Goal: Task Accomplishment & Management: Use online tool/utility

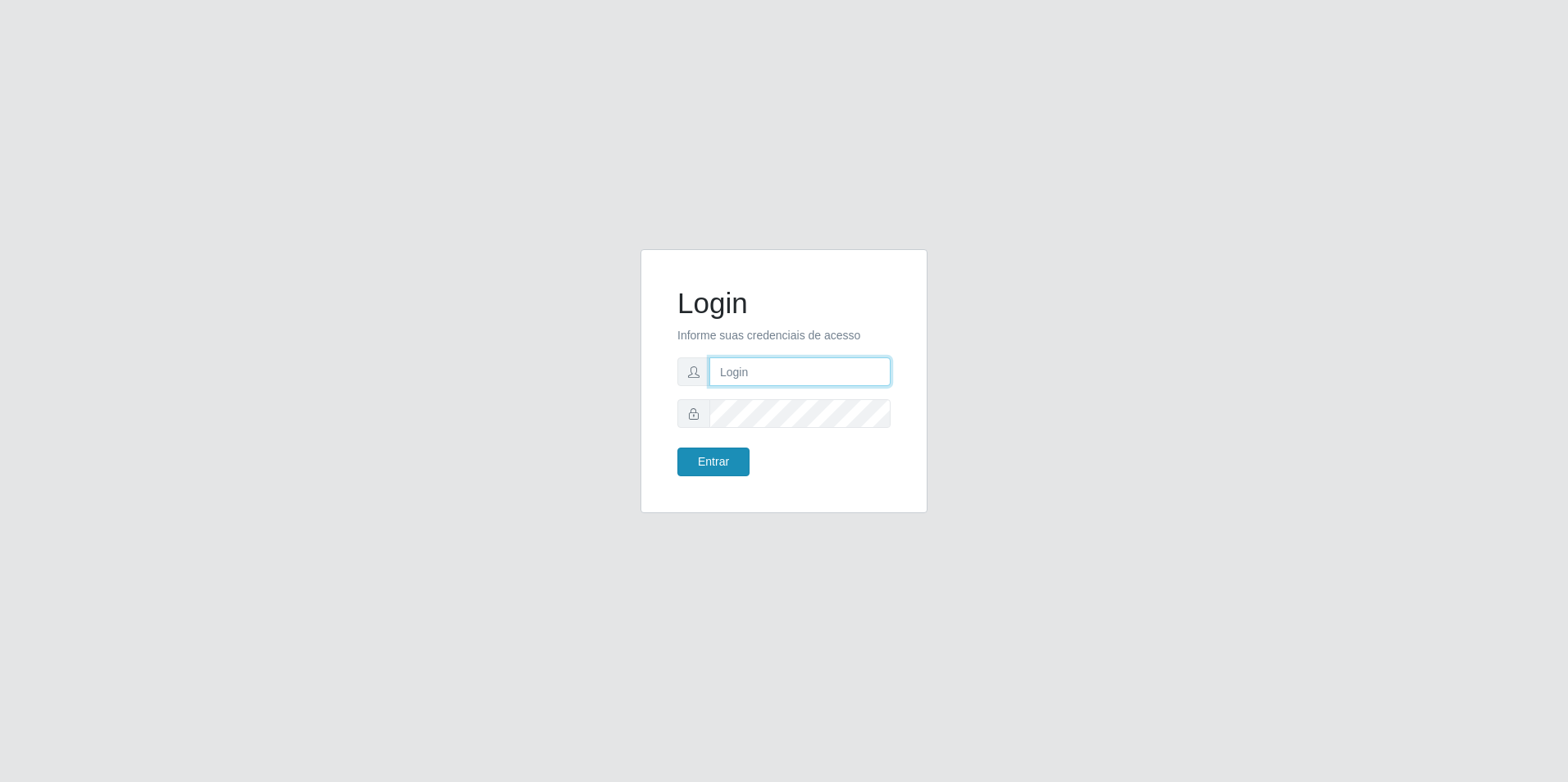
type input "[EMAIL_ADDRESS][DOMAIN_NAME]"
click at [715, 459] on button "Entrar" at bounding box center [713, 462] width 72 height 29
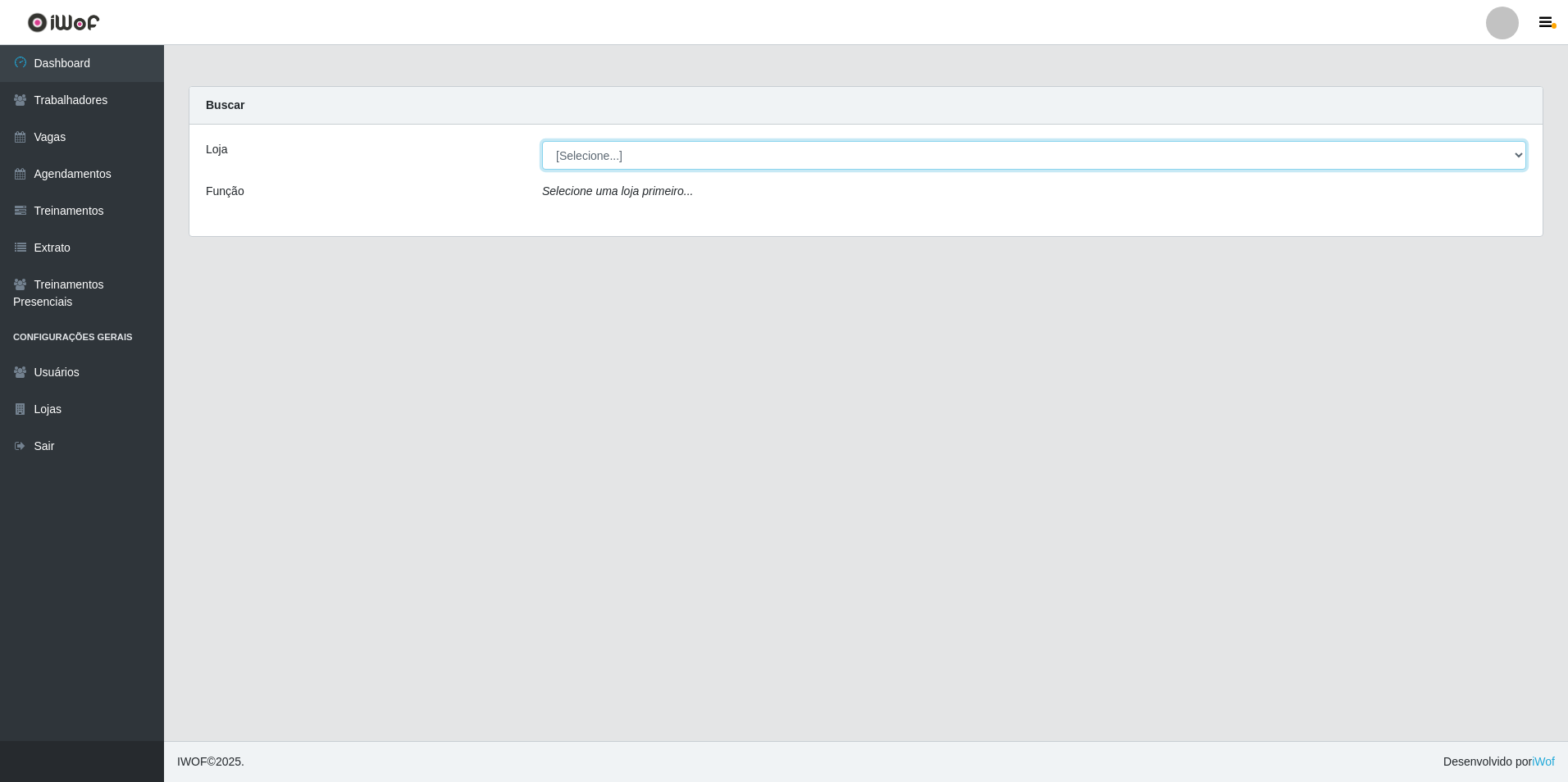
drag, startPoint x: 625, startPoint y: 144, endPoint x: 622, endPoint y: 155, distance: 11.4
click at [625, 144] on select "[Selecione...] [GEOGRAPHIC_DATA] - [GEOGRAPHIC_DATA] - [GEOGRAPHIC_DATA] - [GEO…" at bounding box center [1034, 155] width 984 height 29
select select "506"
click at [542, 141] on select "[Selecione...] [GEOGRAPHIC_DATA] - [GEOGRAPHIC_DATA] - [GEOGRAPHIC_DATA] - [GEO…" at bounding box center [1034, 155] width 984 height 29
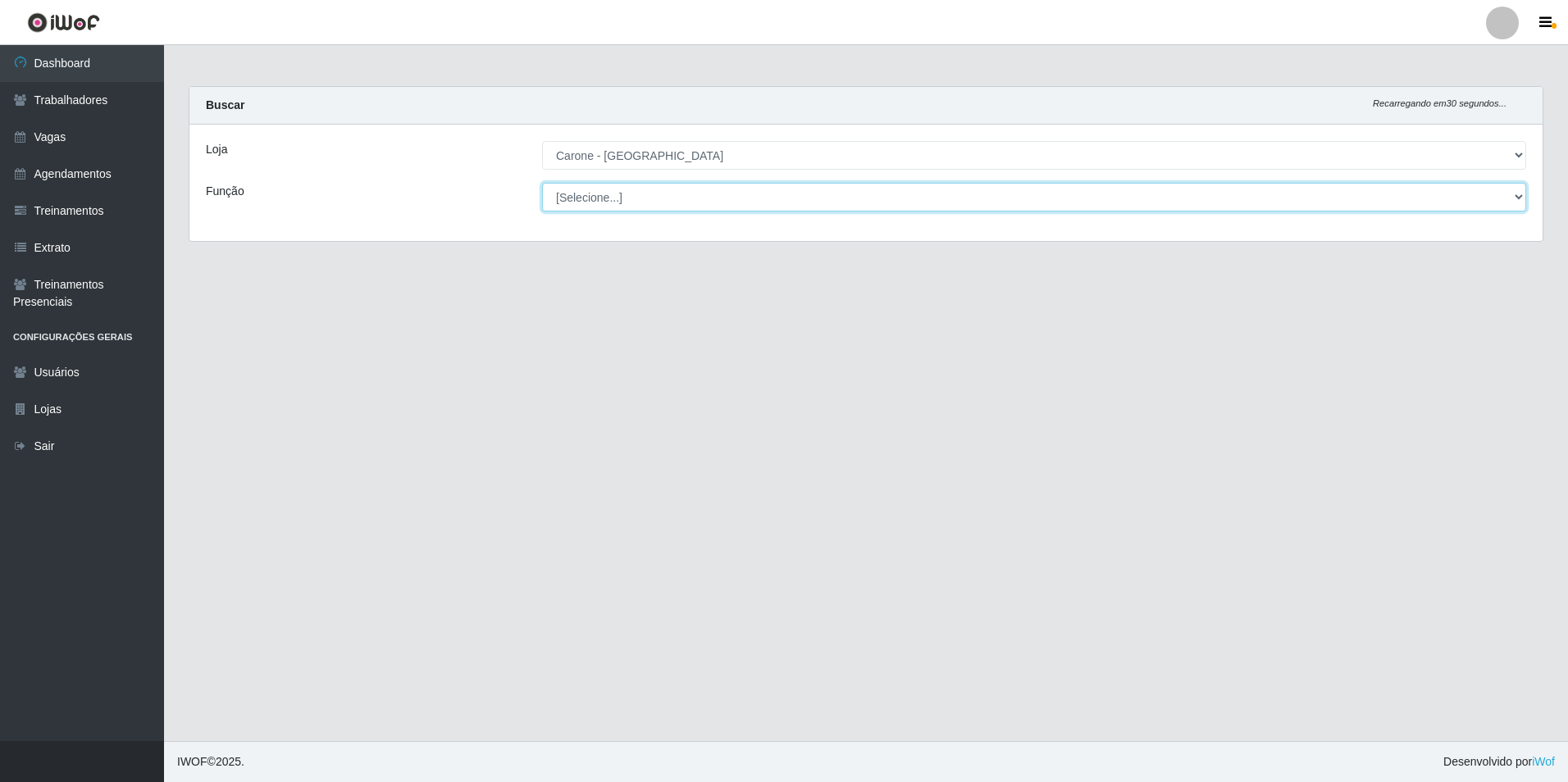
click at [635, 194] on select "[Selecione...] Embalador Embalador + Embalador ++ Repositor Repositor + Reposit…" at bounding box center [1034, 197] width 984 height 29
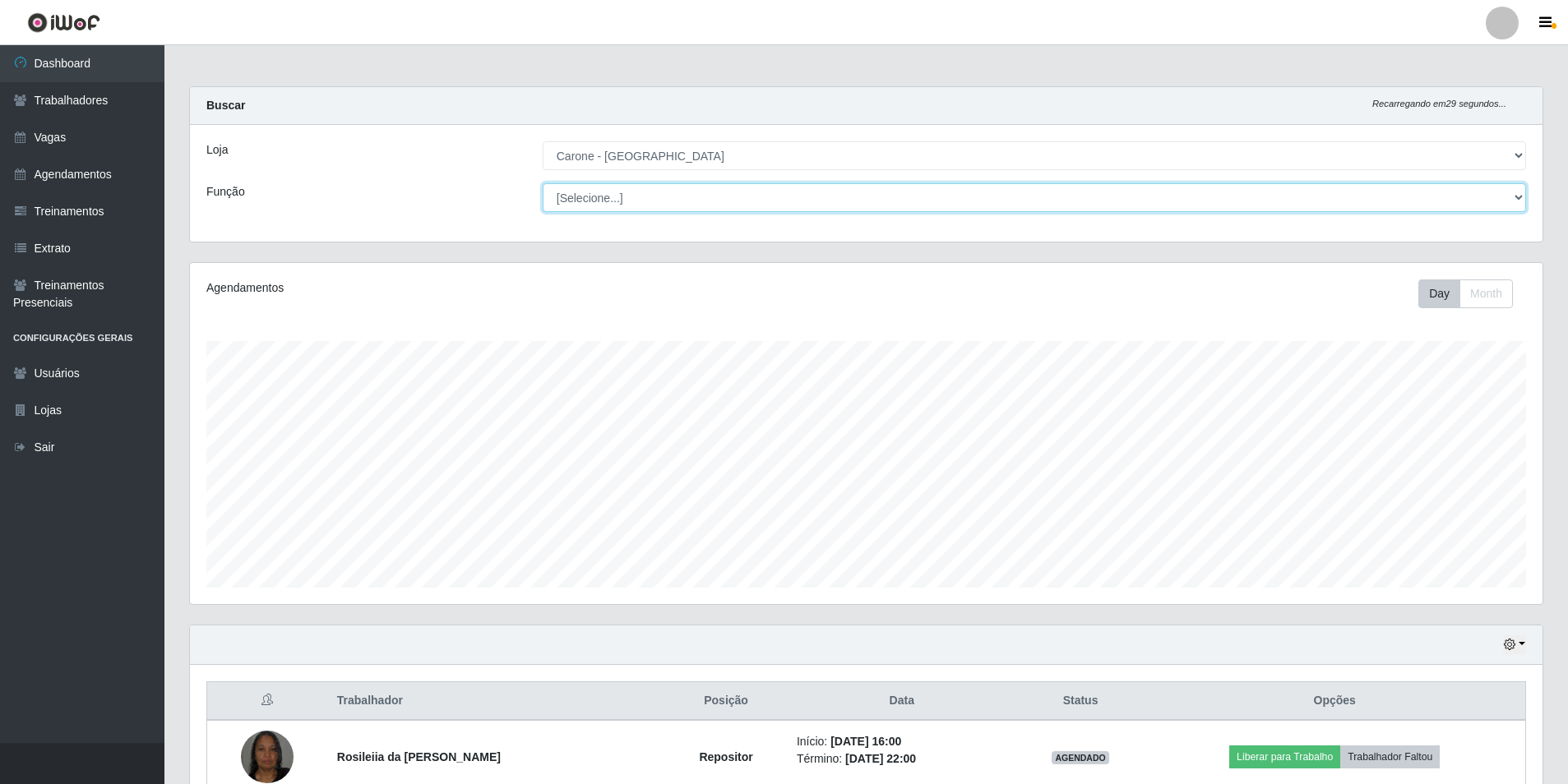
scroll to position [341, 1352]
click at [542, 183] on select "[Selecione...] Embalador Embalador + Embalador ++ Repositor Repositor + Reposit…" at bounding box center [1034, 198] width 983 height 29
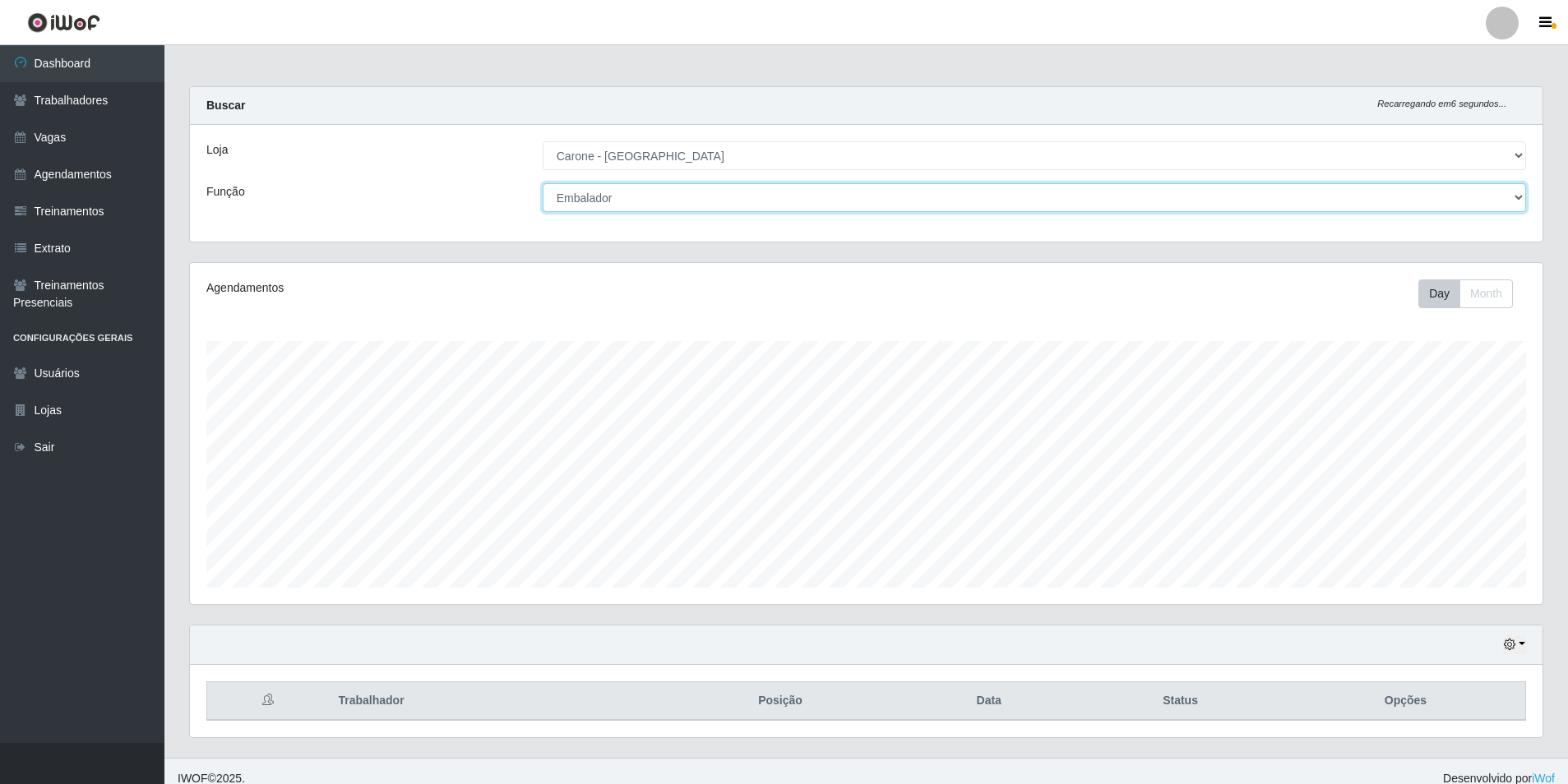
scroll to position [15, 0]
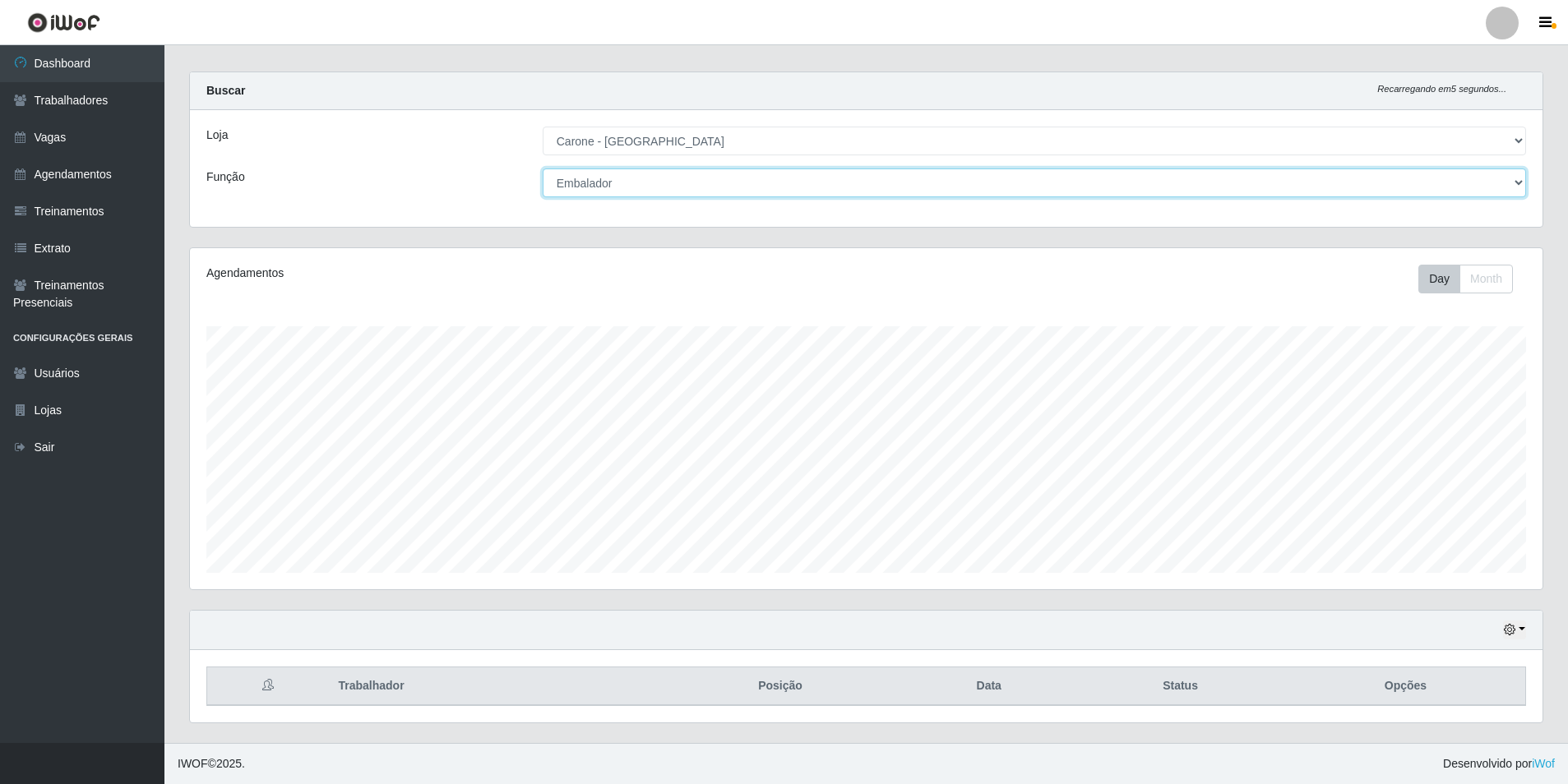
click at [616, 184] on select "[Selecione...] Embalador Embalador + Embalador ++ Repositor Repositor + Reposit…" at bounding box center [1034, 183] width 983 height 29
click at [542, 169] on select "[Selecione...] Embalador Embalador + Embalador ++ Repositor Repositor + Reposit…" at bounding box center [1034, 183] width 983 height 29
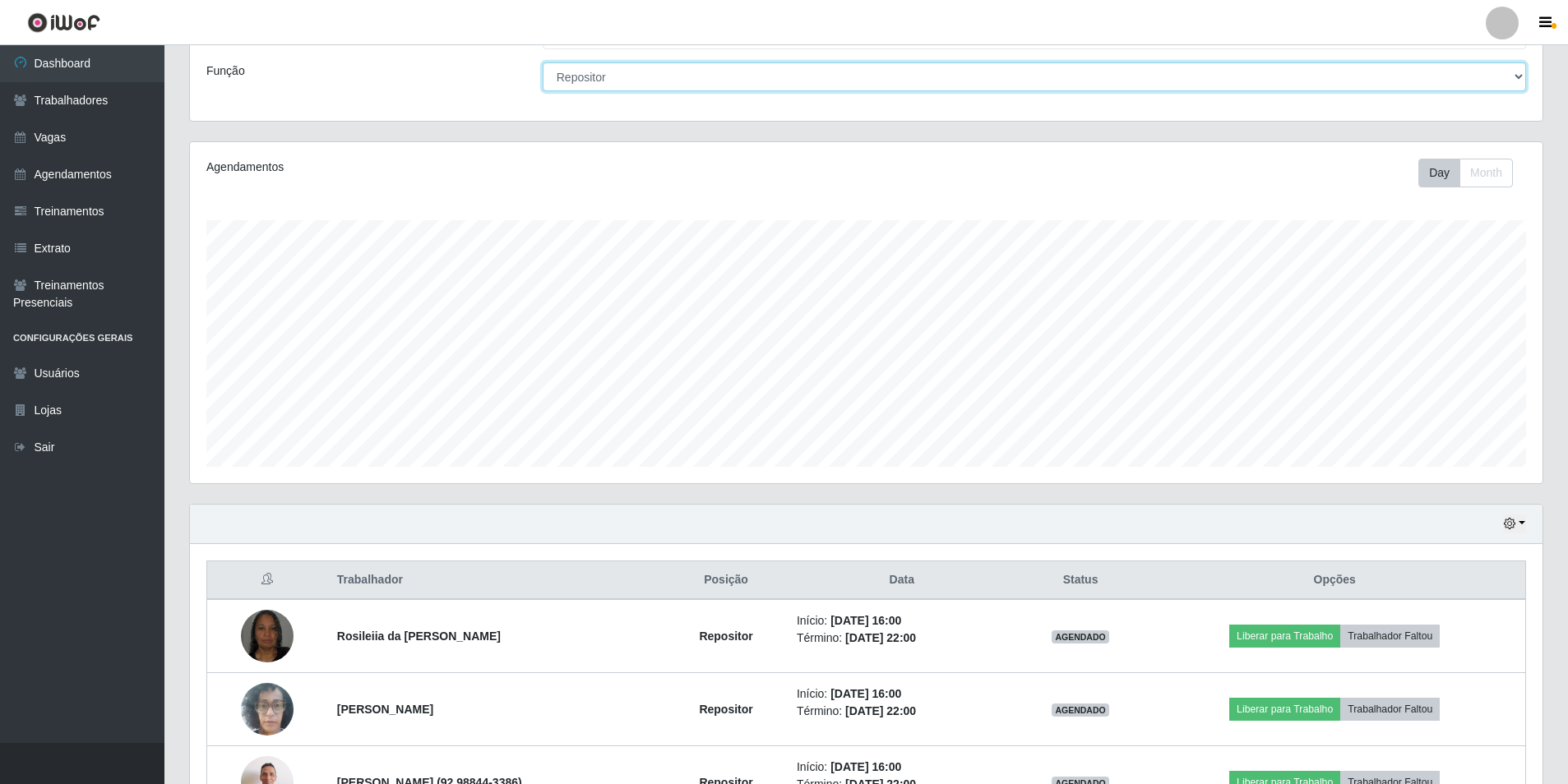
scroll to position [0, 0]
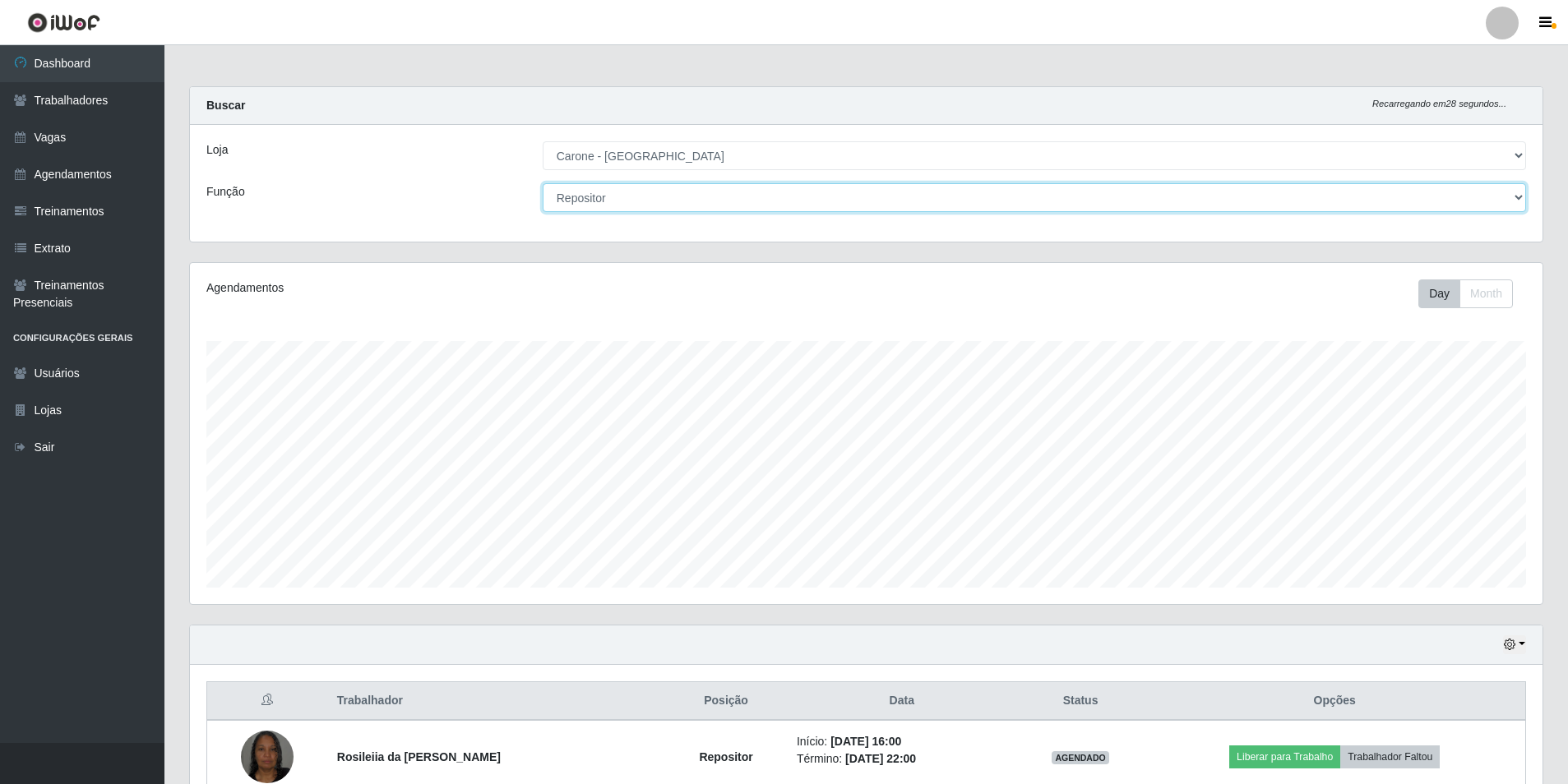
click at [674, 202] on select "[Selecione...] Embalador Embalador + Embalador ++ Repositor Repositor + Reposit…" at bounding box center [1034, 198] width 983 height 29
click at [542, 183] on select "[Selecione...] Embalador Embalador + Embalador ++ Repositor Repositor + Reposit…" at bounding box center [1034, 198] width 983 height 29
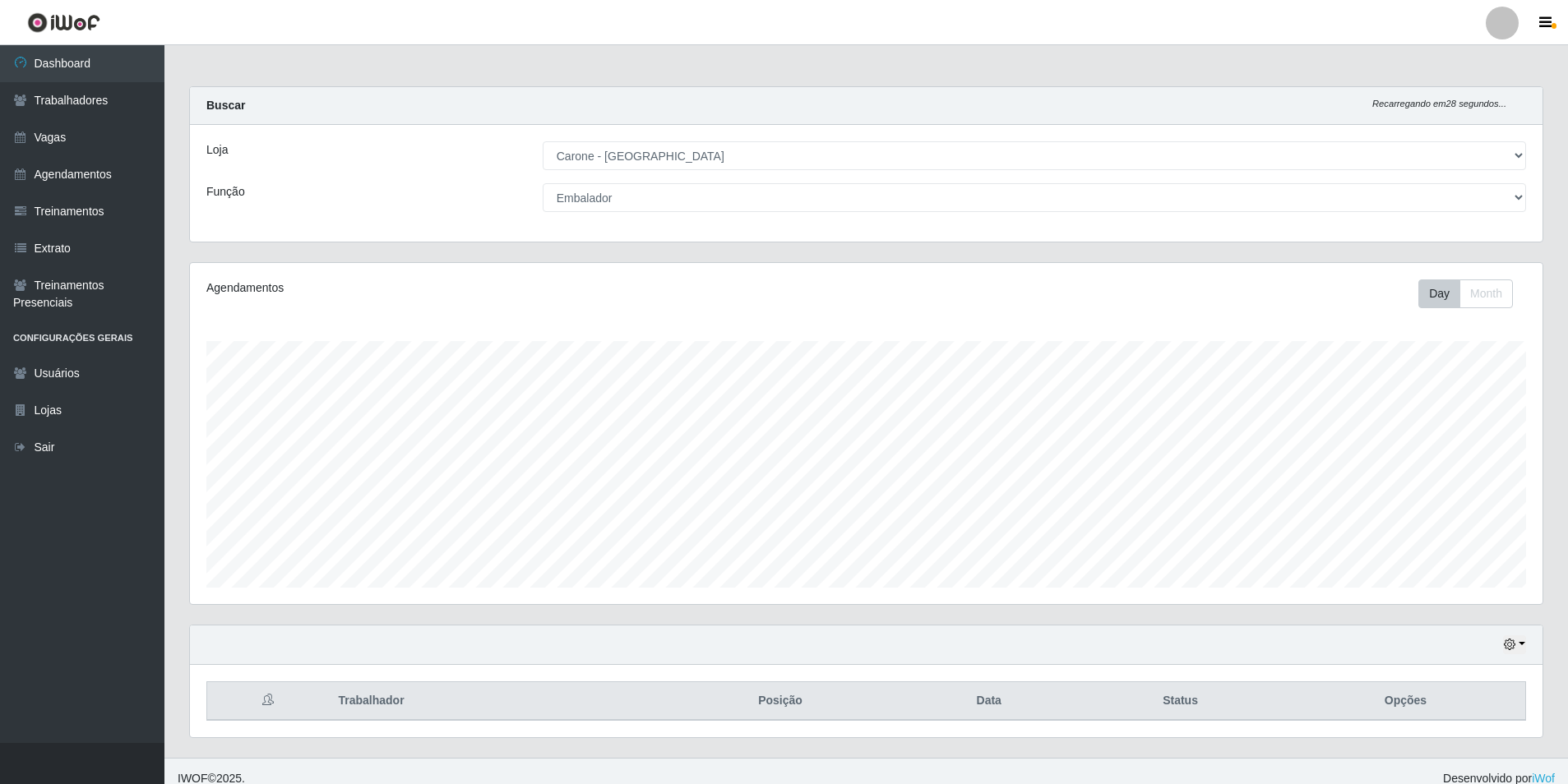
click at [676, 213] on div "Loja [Selecione...] [GEOGRAPHIC_DATA] - [GEOGRAPHIC_DATA] [GEOGRAPHIC_DATA] - […" at bounding box center [865, 183] width 1352 height 117
click at [674, 197] on select "[Selecione...] Embalador Embalador + Embalador ++ Repositor Repositor + Reposit…" at bounding box center [1034, 198] width 983 height 29
select select "24"
click at [542, 183] on select "[Selecione...] Embalador Embalador + Embalador ++ Repositor Repositor + Reposit…" at bounding box center [1034, 198] width 983 height 29
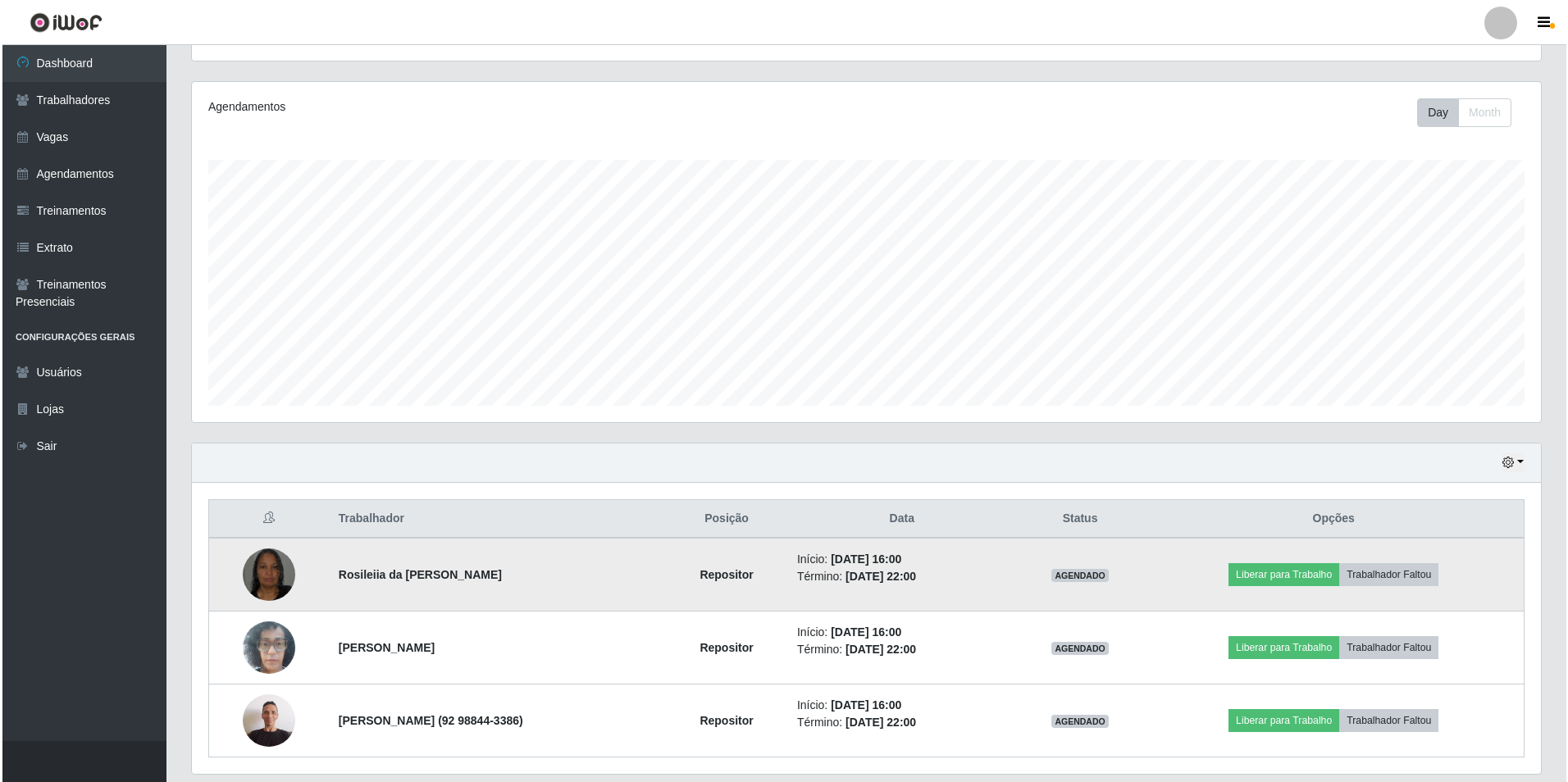
scroll to position [234, 0]
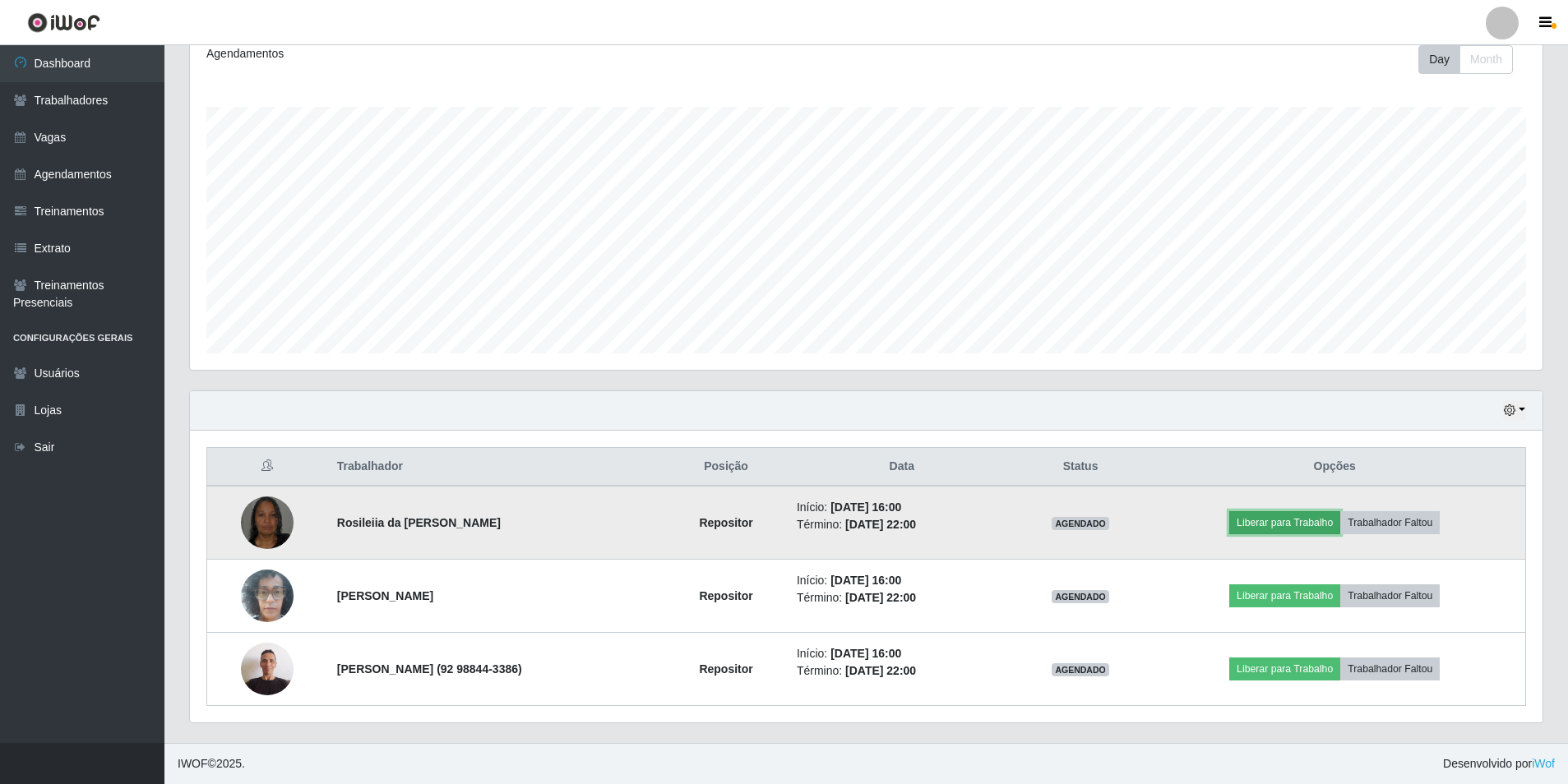
click at [1301, 523] on button "Liberar para Trabalho" at bounding box center [1284, 522] width 111 height 23
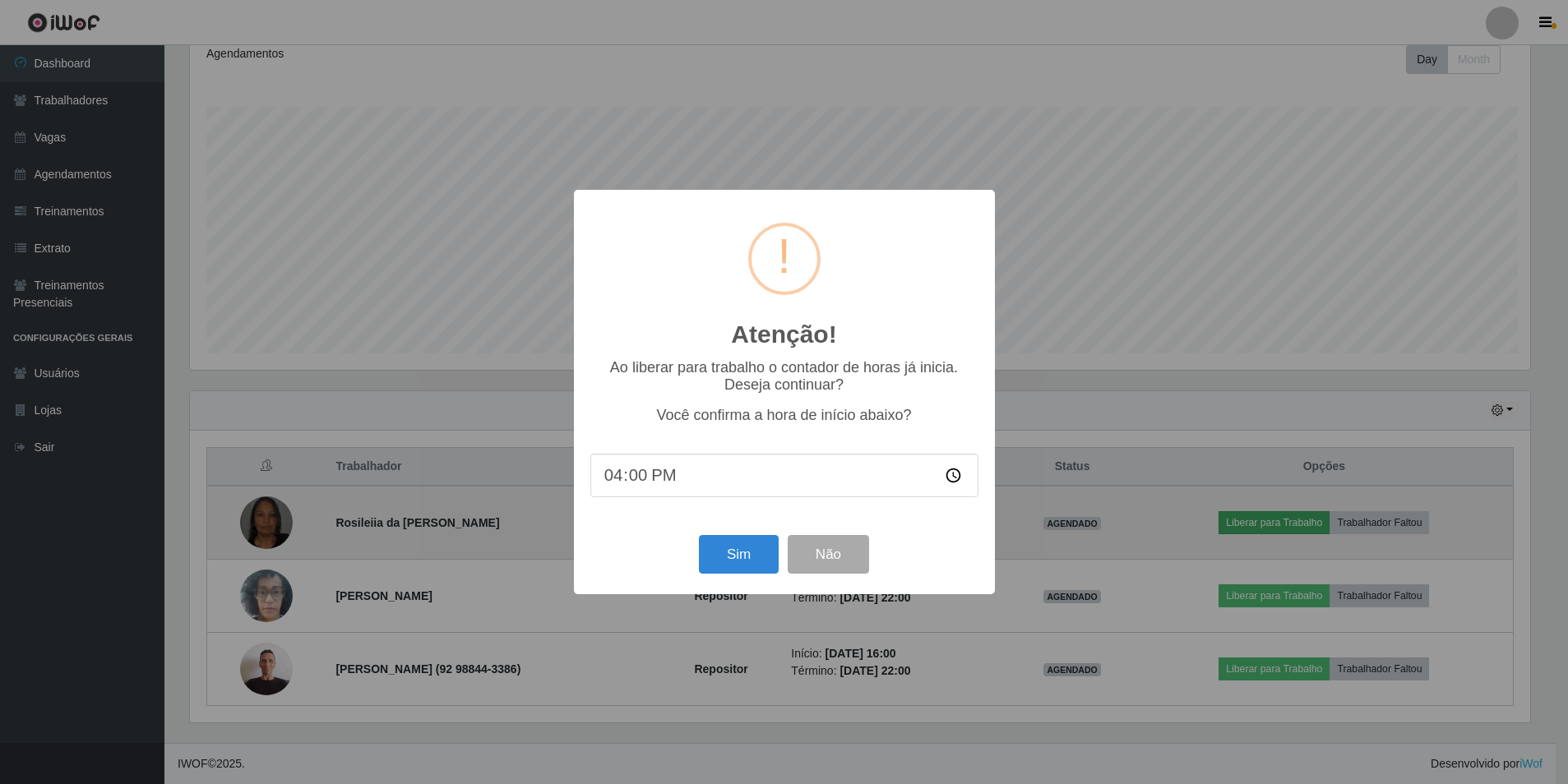
scroll to position [341, 1344]
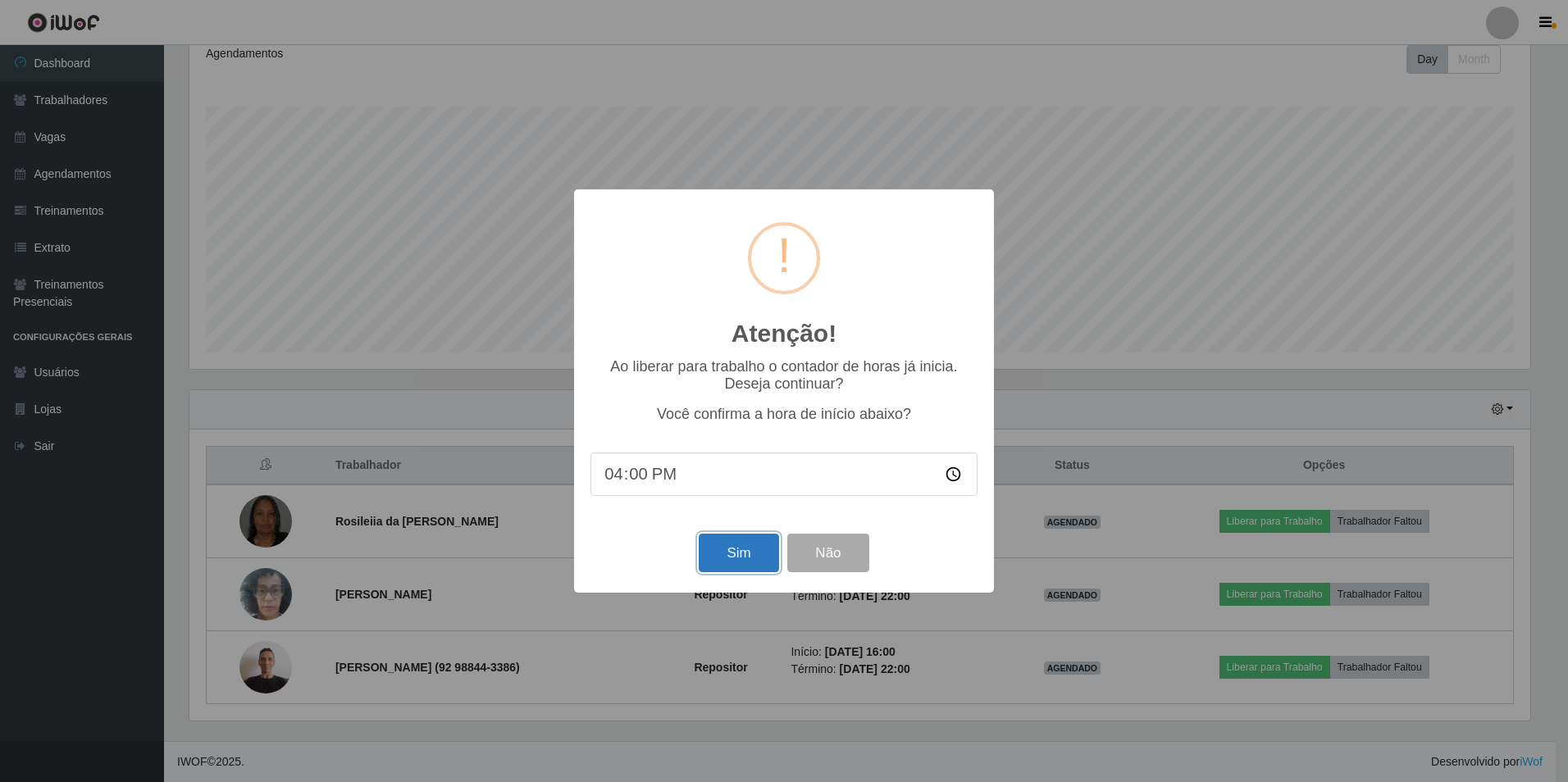
click at [738, 560] on button "Sim" at bounding box center [738, 553] width 79 height 38
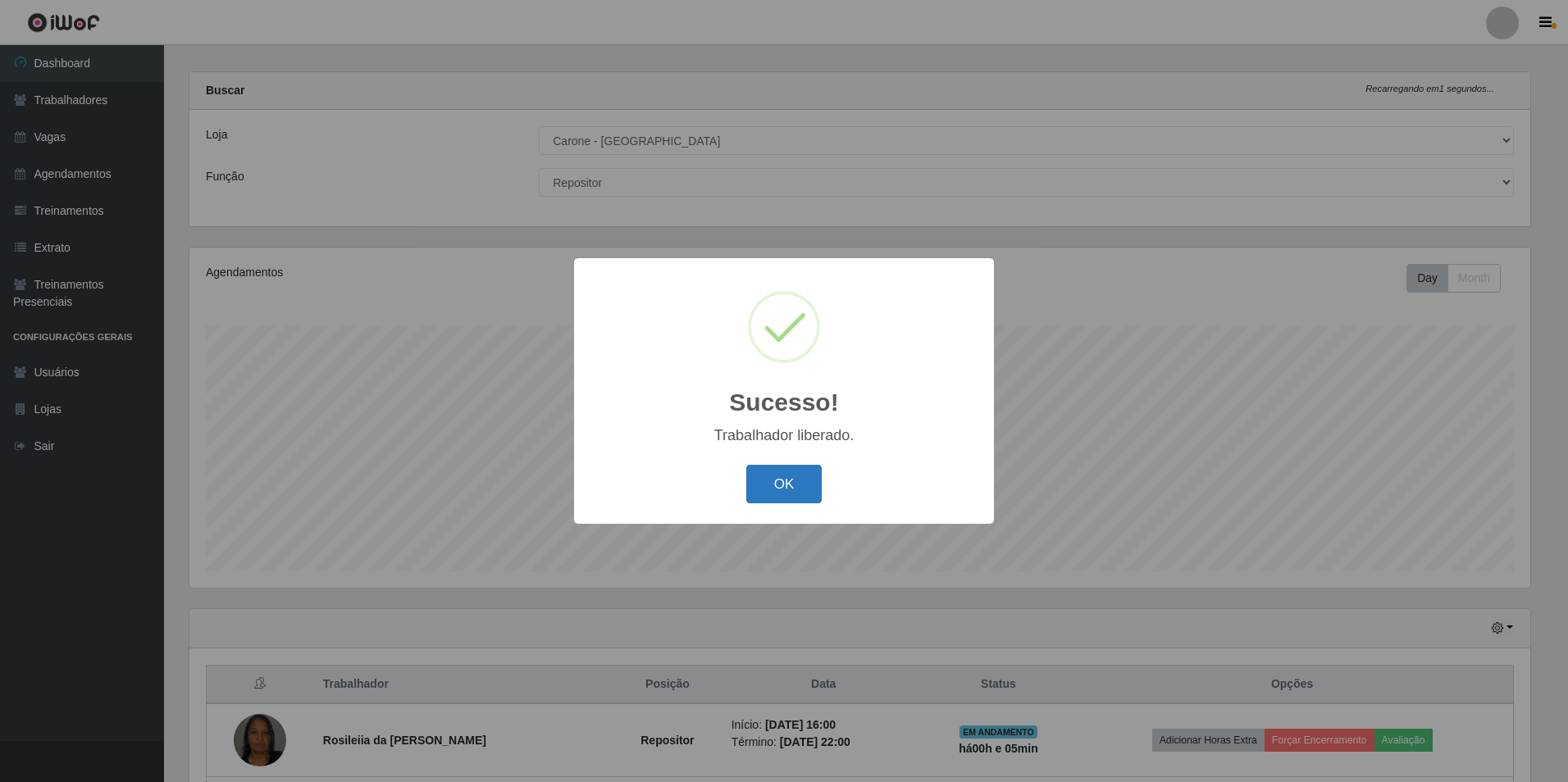
click at [789, 487] on button "OK" at bounding box center [785, 484] width 76 height 38
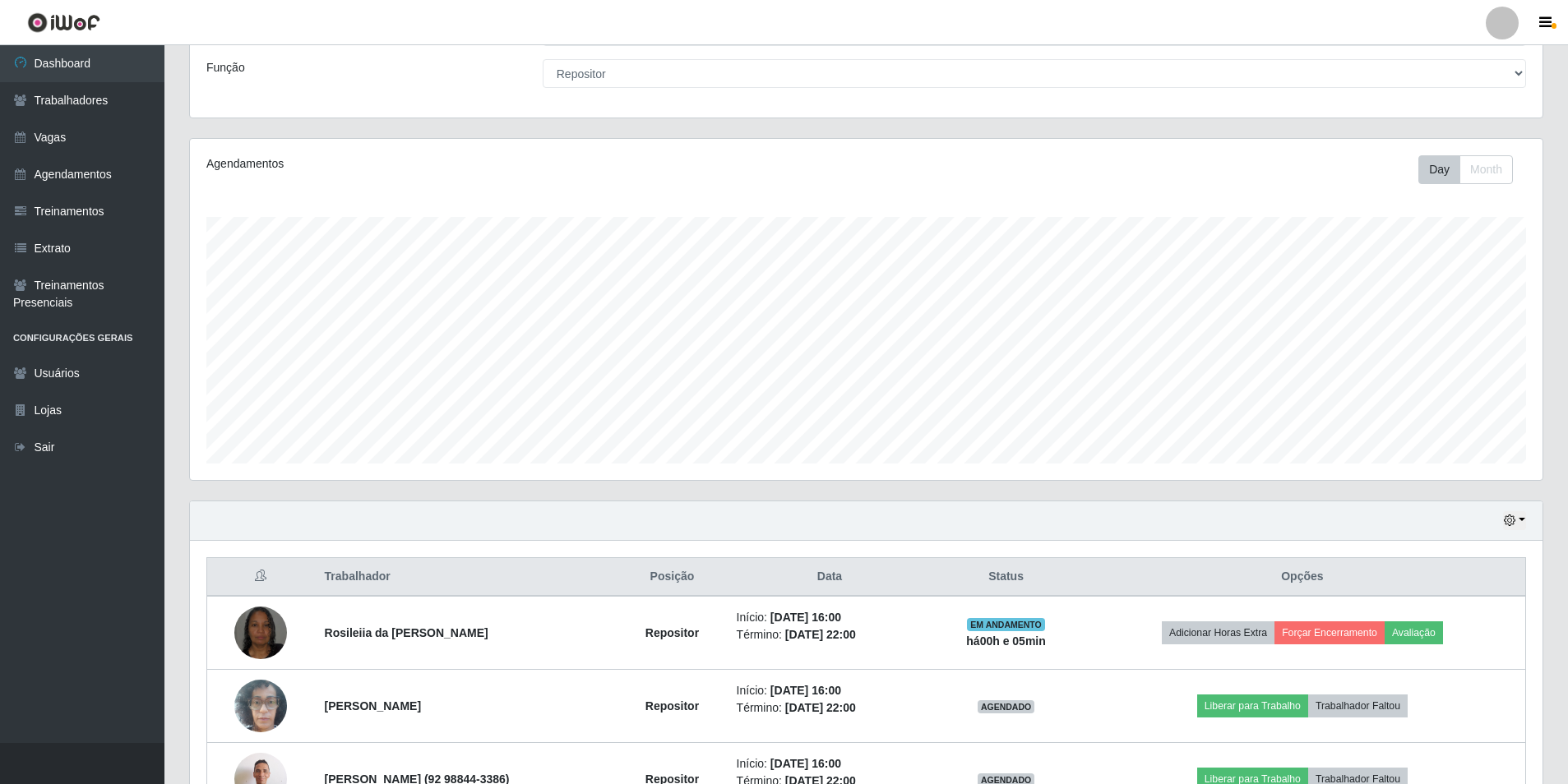
scroll to position [234, 0]
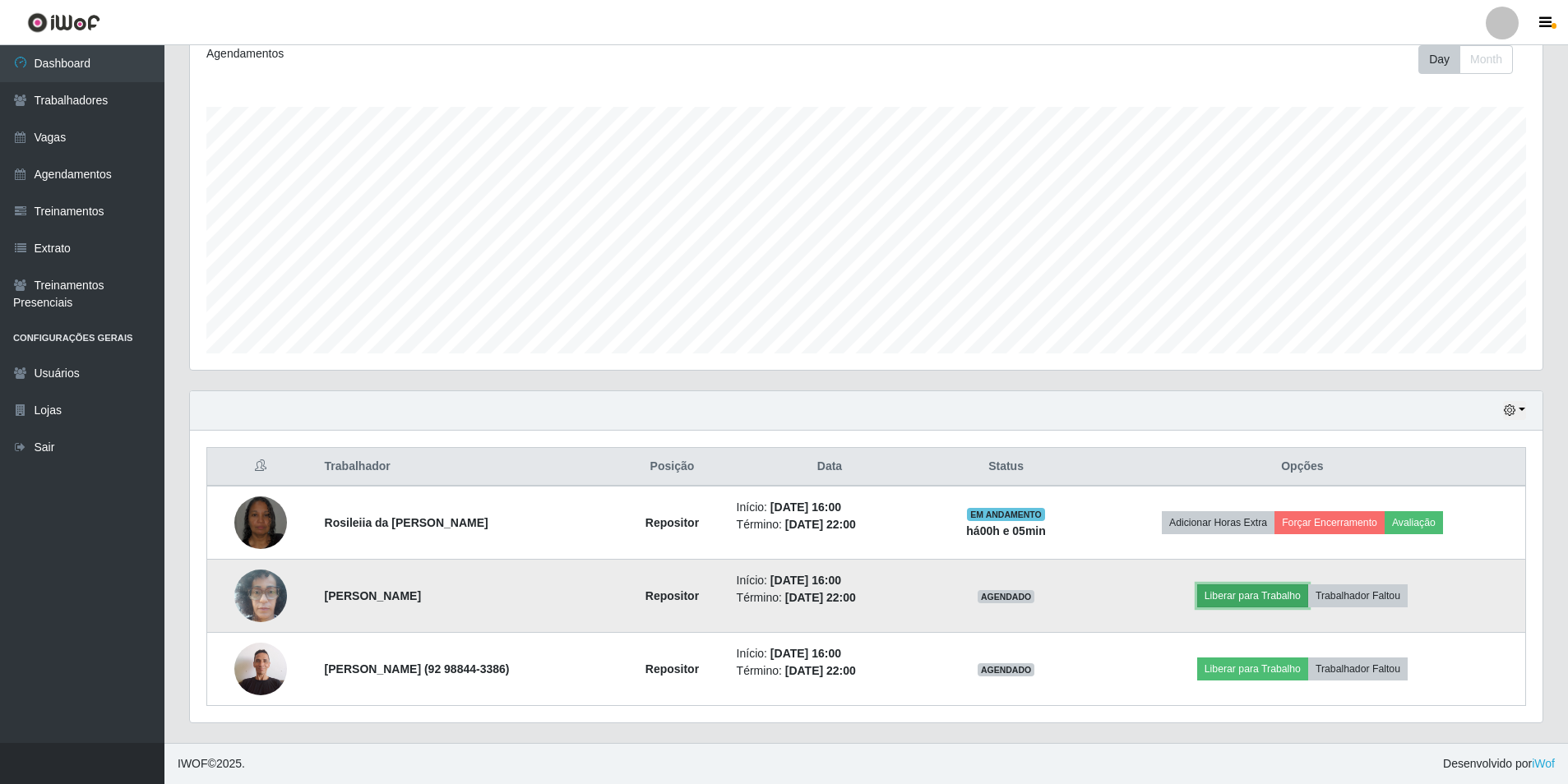
click at [1230, 591] on button "Liberar para Trabalho" at bounding box center [1253, 595] width 111 height 23
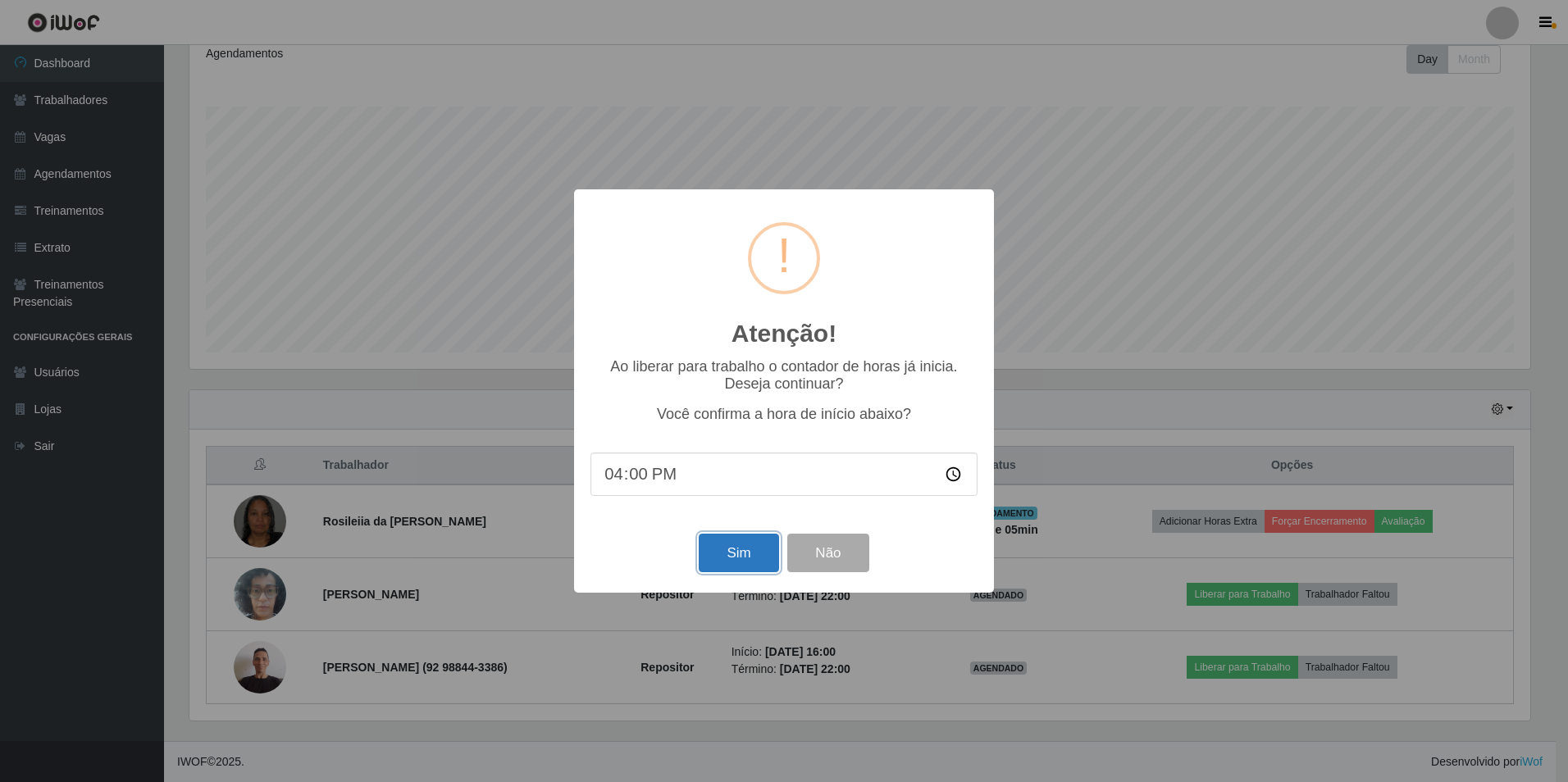
click at [759, 563] on button "Sim" at bounding box center [738, 553] width 79 height 38
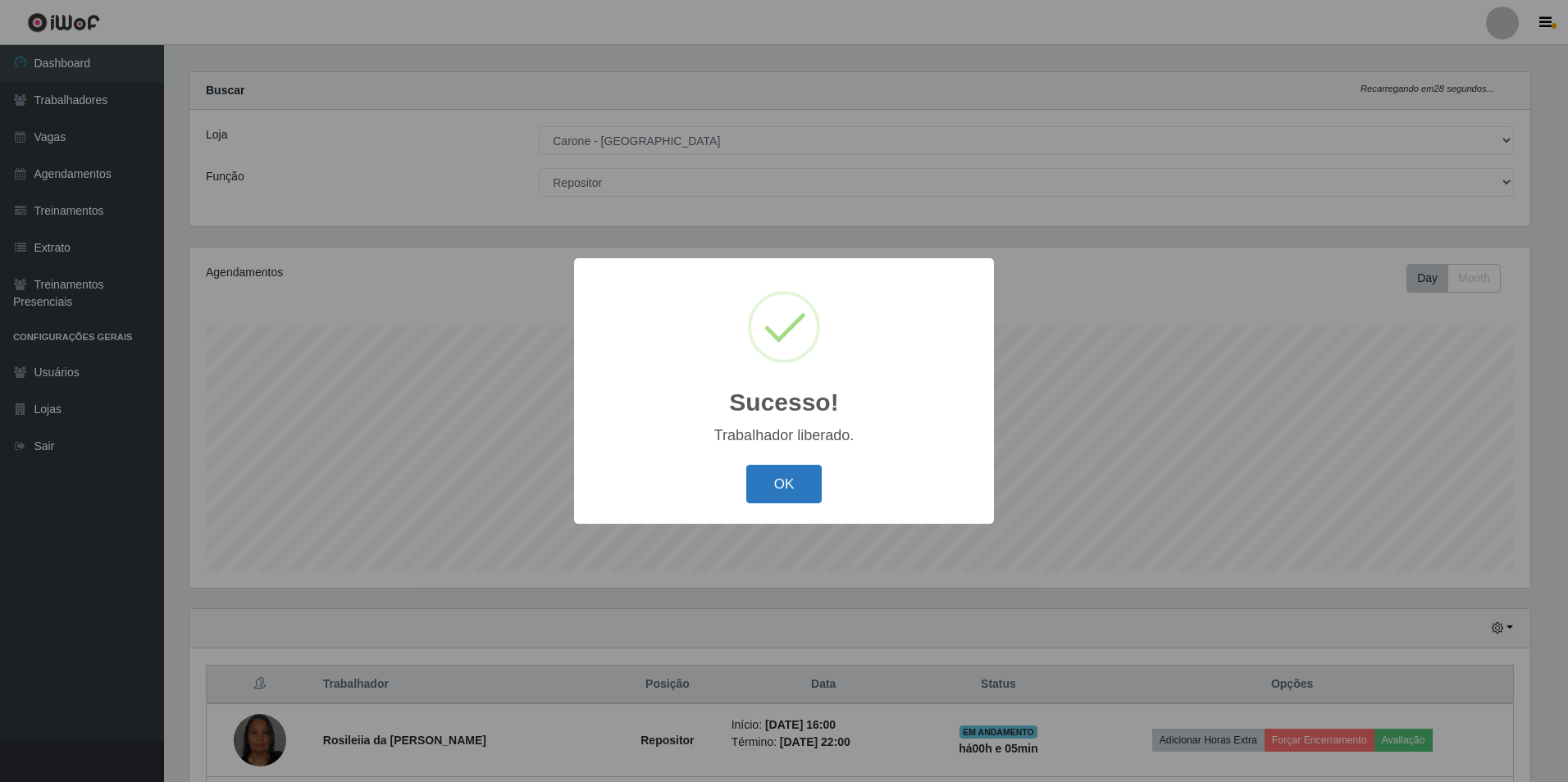
click at [779, 496] on button "OK" at bounding box center [785, 484] width 76 height 38
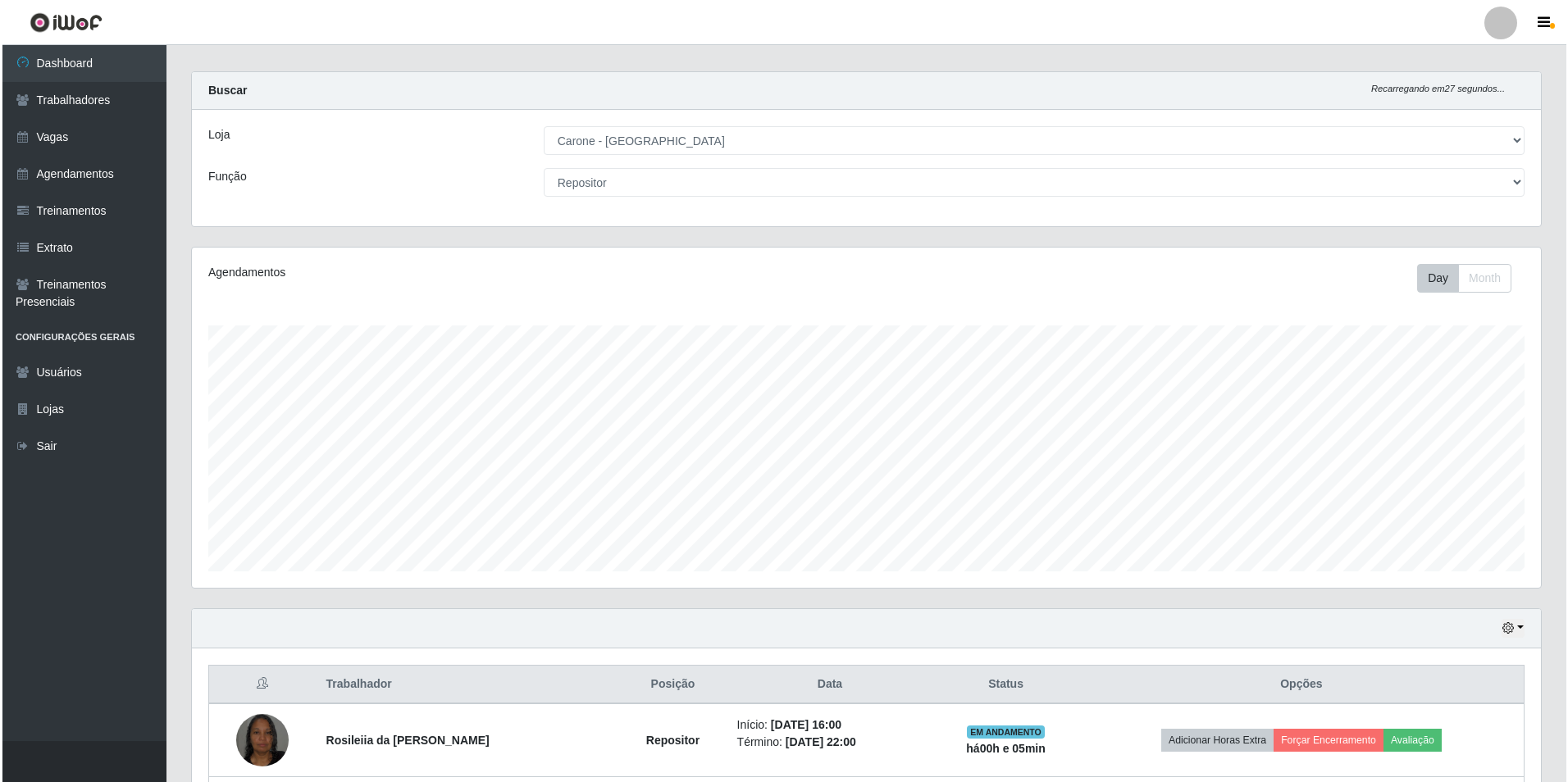
scroll to position [234, 0]
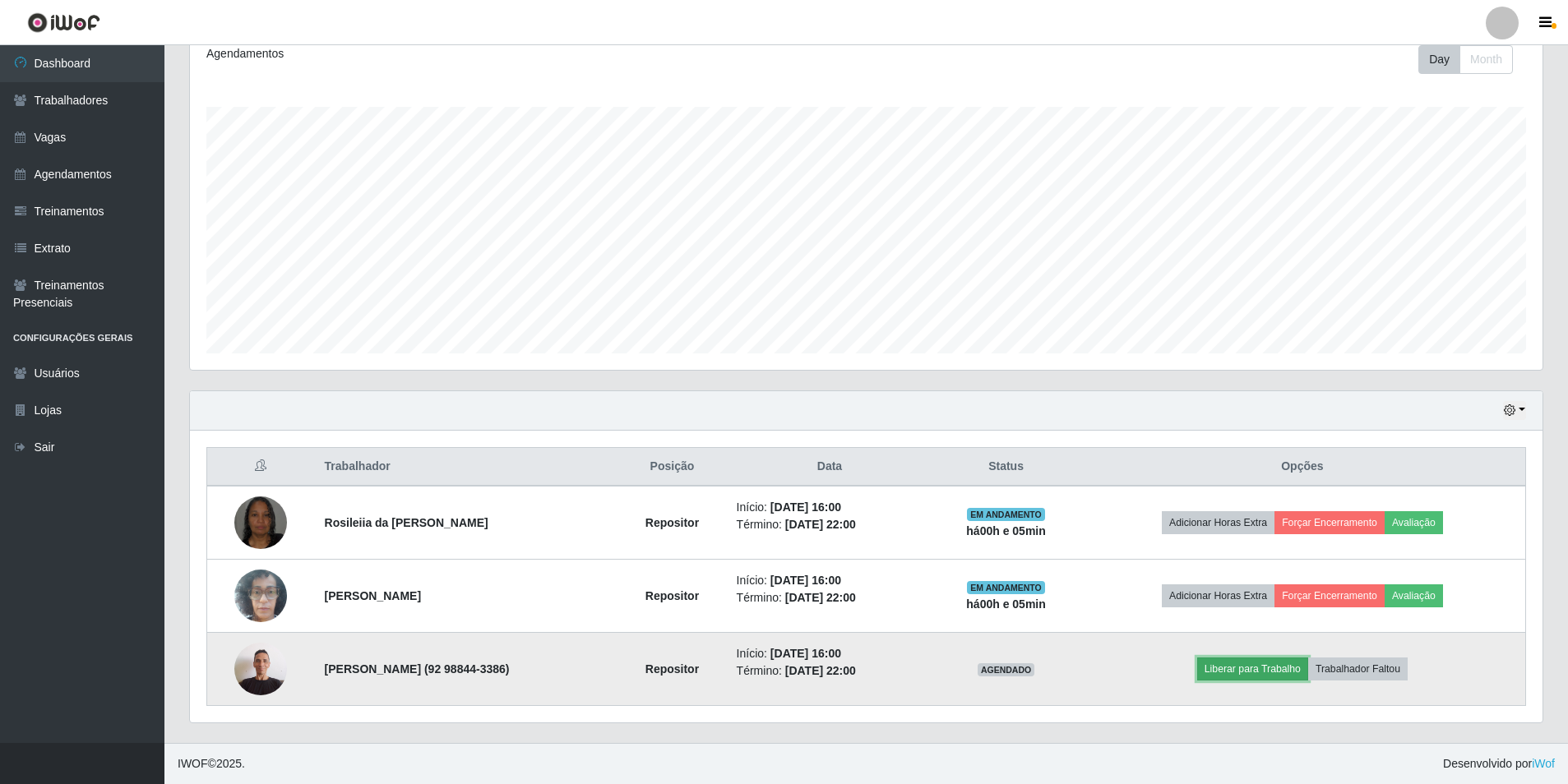
click at [1276, 665] on button "Liberar para Trabalho" at bounding box center [1253, 668] width 111 height 23
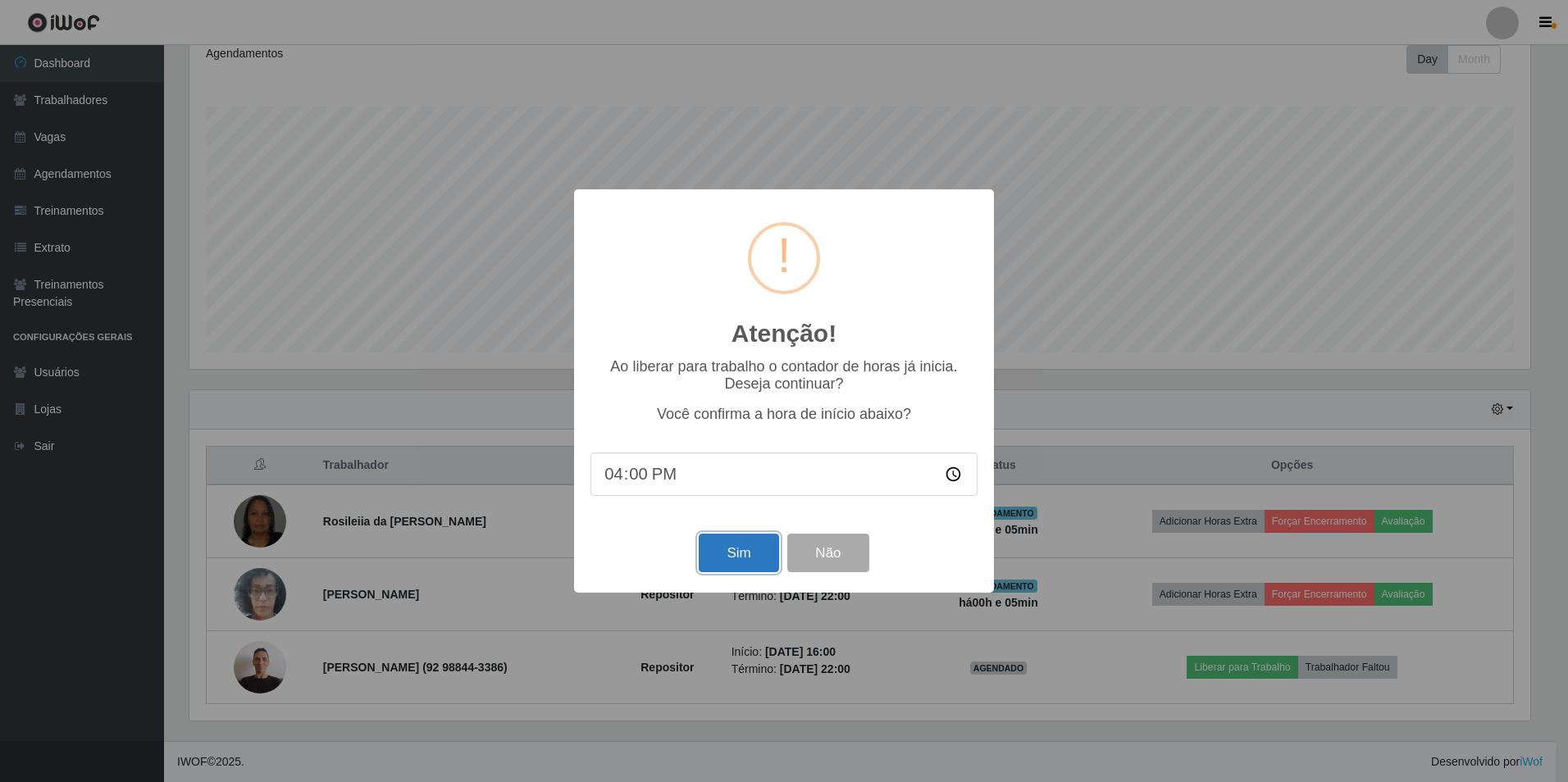
click at [740, 557] on button "Sim" at bounding box center [738, 553] width 79 height 38
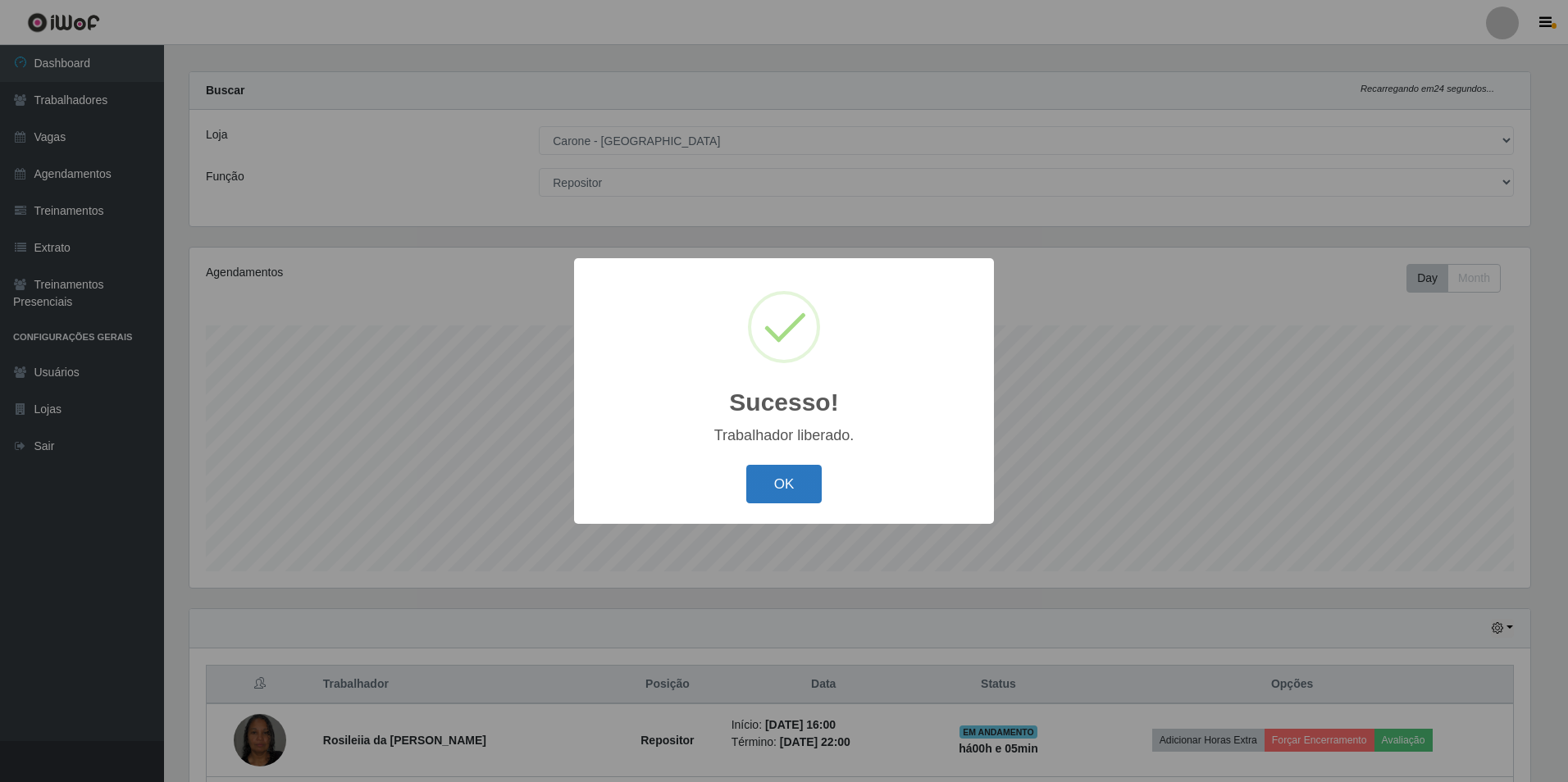
click at [800, 480] on button "OK" at bounding box center [785, 484] width 76 height 38
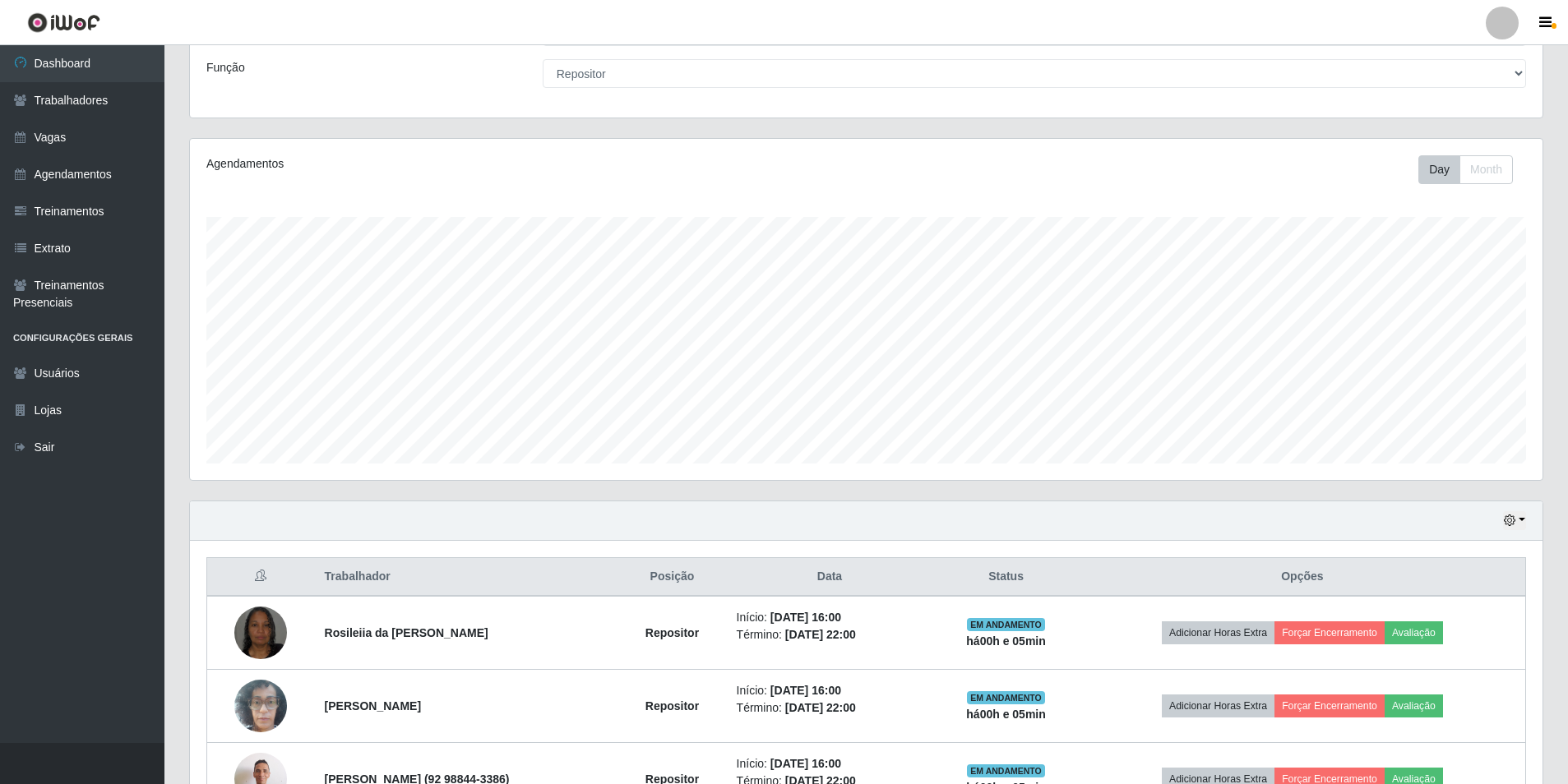
scroll to position [0, 0]
